Goal: Find specific page/section: Find specific page/section

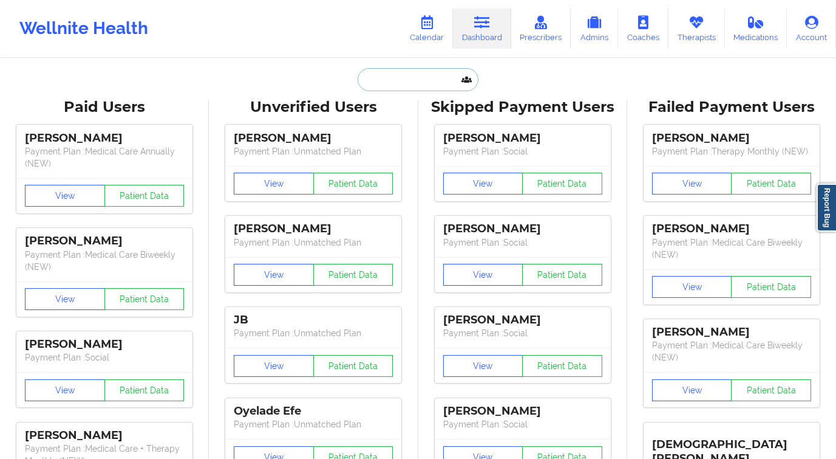
click at [408, 79] on input "text" at bounding box center [418, 79] width 120 height 23
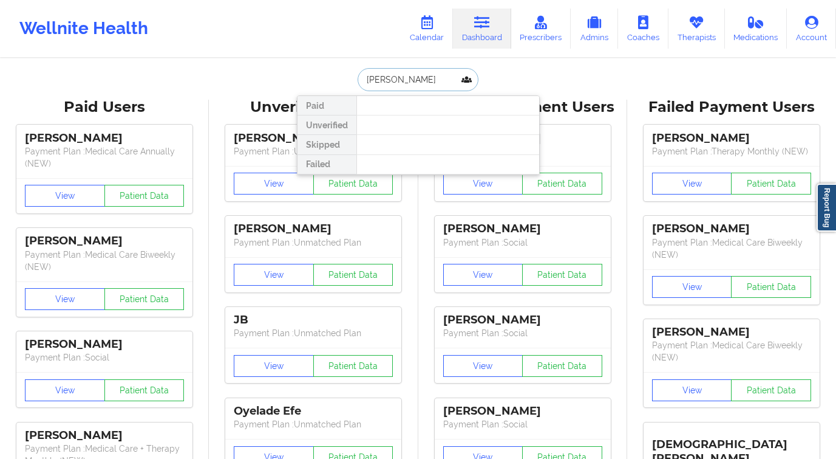
type input "[PERSON_NAME]"
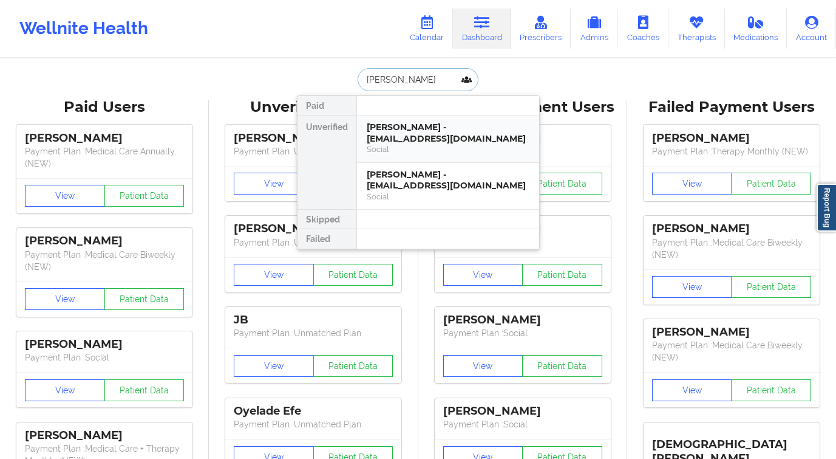
click at [434, 145] on div "Social" at bounding box center [448, 149] width 163 height 10
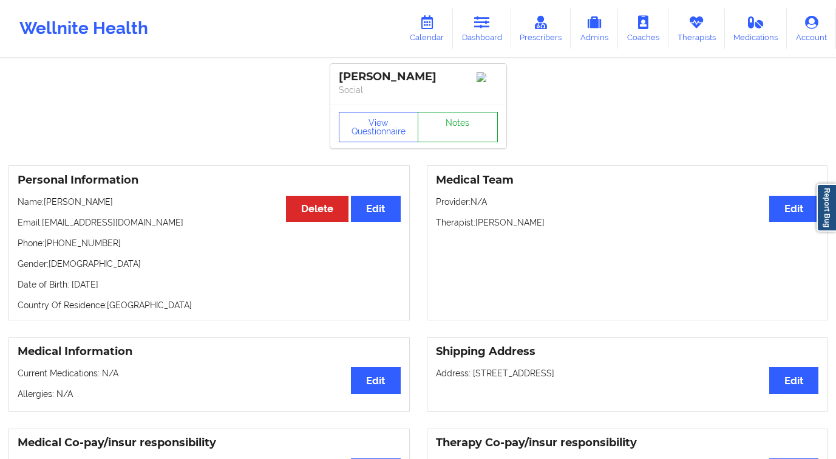
click at [456, 142] on link "Notes" at bounding box center [458, 127] width 80 height 30
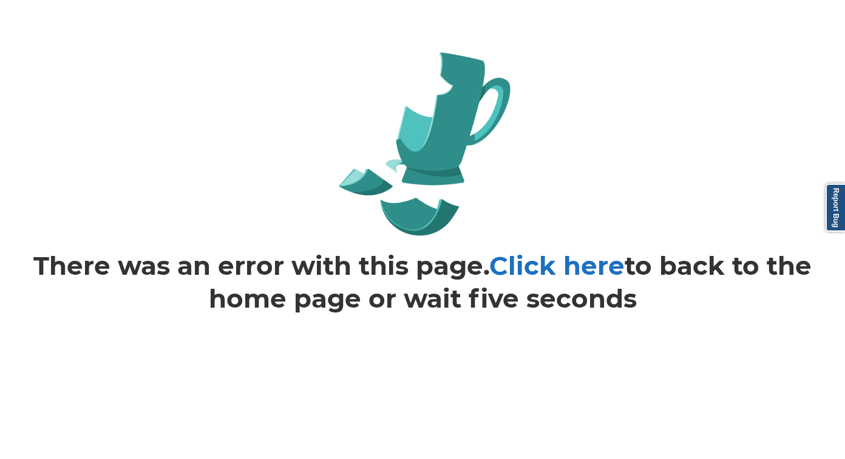
click at [517, 272] on link "Click here" at bounding box center [556, 266] width 135 height 32
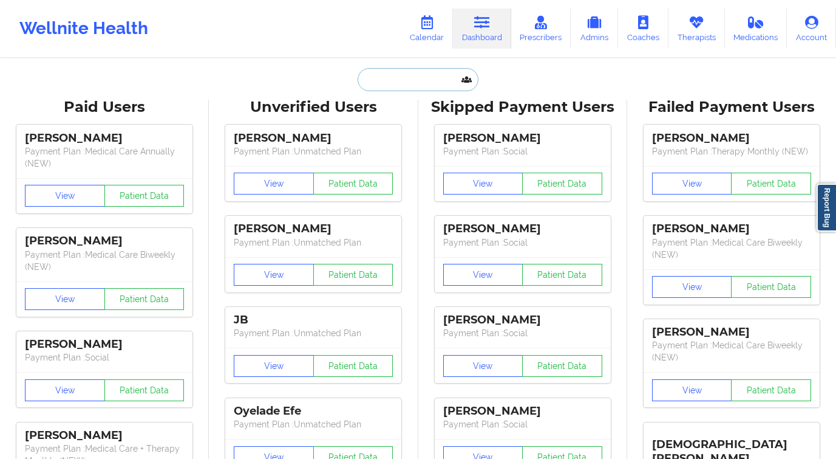
click at [434, 87] on input "text" at bounding box center [418, 79] width 120 height 23
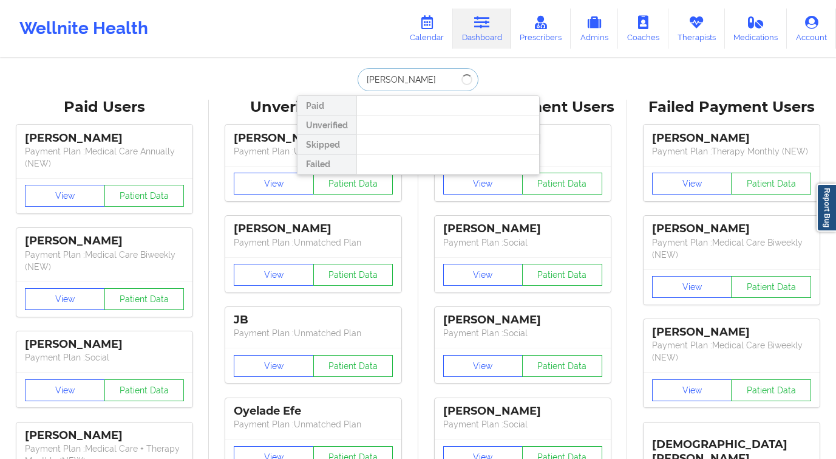
type input "hannah clarke"
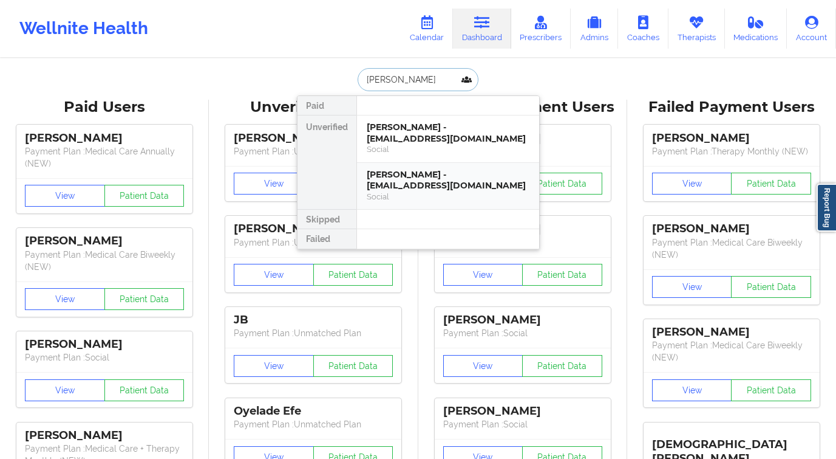
click at [398, 177] on div "[PERSON_NAME] - [EMAIL_ADDRESS][DOMAIN_NAME]" at bounding box center [448, 180] width 163 height 22
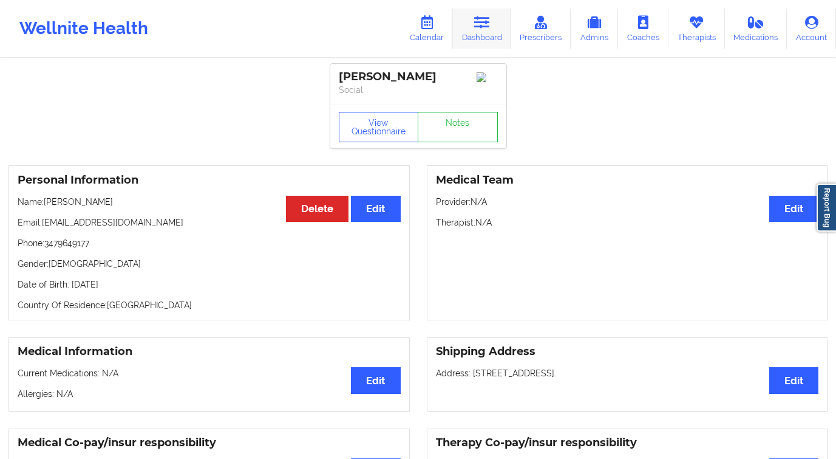
click at [499, 21] on link "Dashboard" at bounding box center [482, 29] width 58 height 40
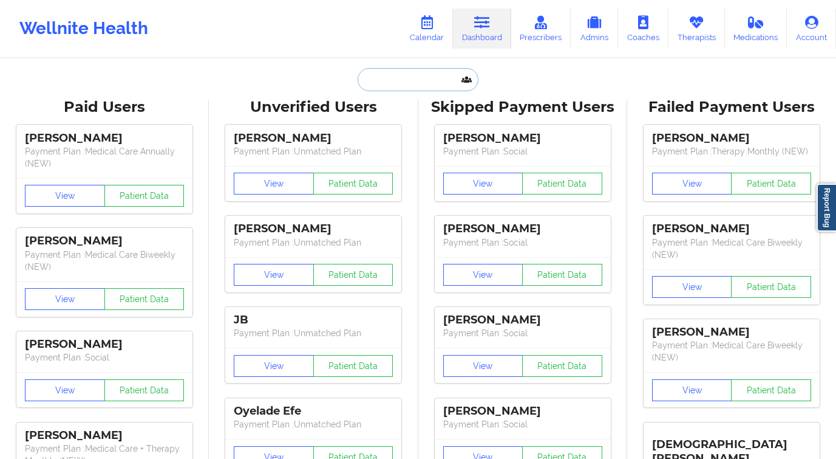
click at [394, 80] on input "text" at bounding box center [418, 79] width 120 height 23
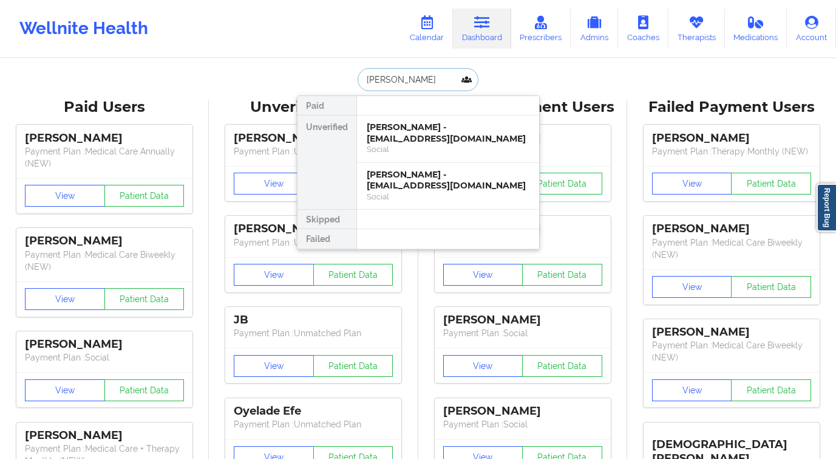
type input "[PERSON_NAME]"
click at [414, 127] on div "[PERSON_NAME] - [EMAIL_ADDRESS][DOMAIN_NAME]" at bounding box center [448, 132] width 163 height 22
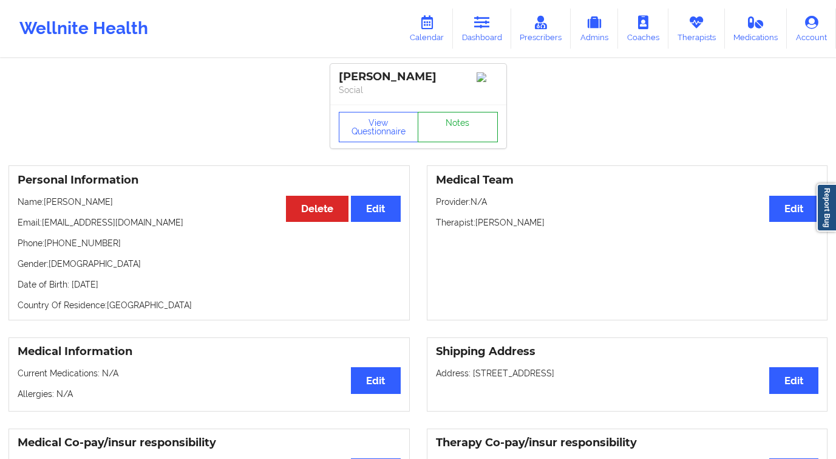
click at [461, 123] on link "Notes" at bounding box center [458, 127] width 80 height 30
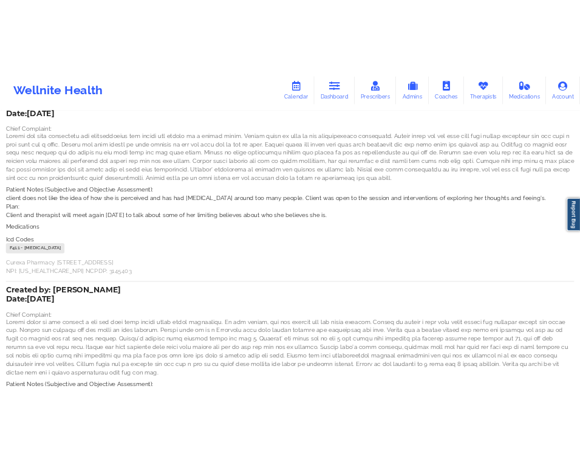
scroll to position [74, 0]
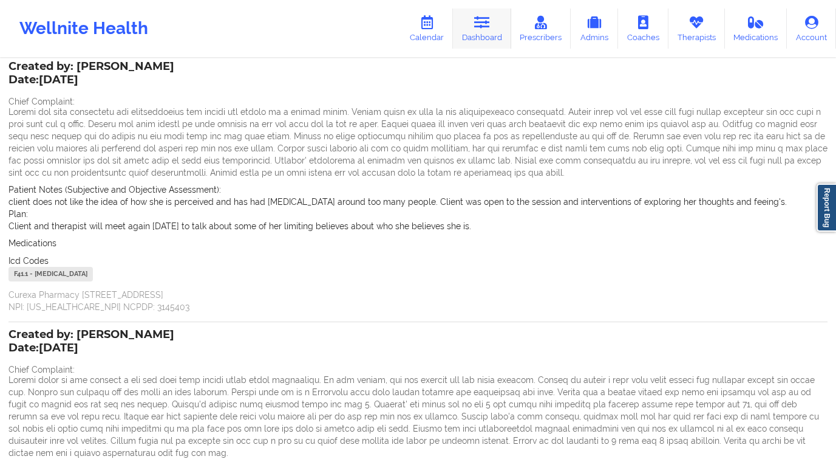
click at [493, 24] on link "Dashboard" at bounding box center [482, 29] width 58 height 40
